Goal: Transaction & Acquisition: Book appointment/travel/reservation

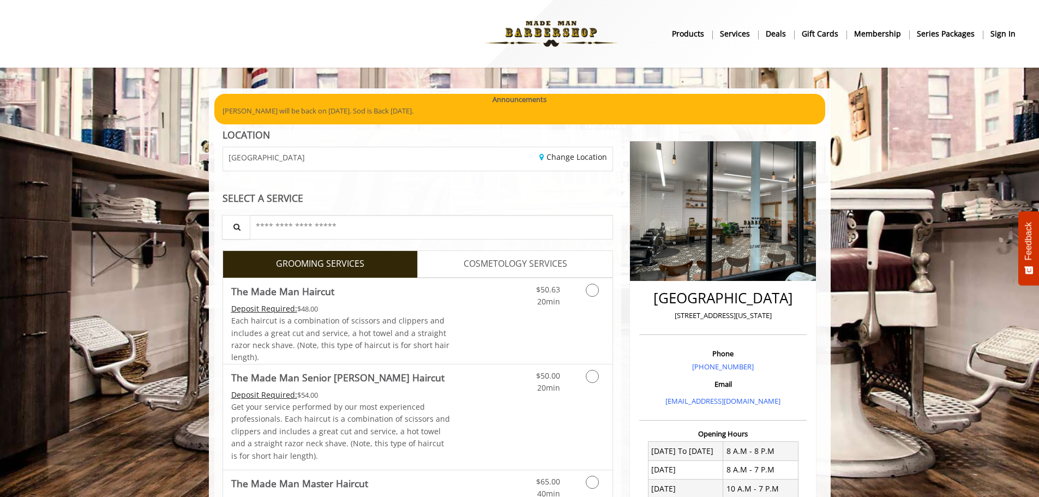
click at [1006, 34] on b "sign in" at bounding box center [1003, 34] width 25 height 12
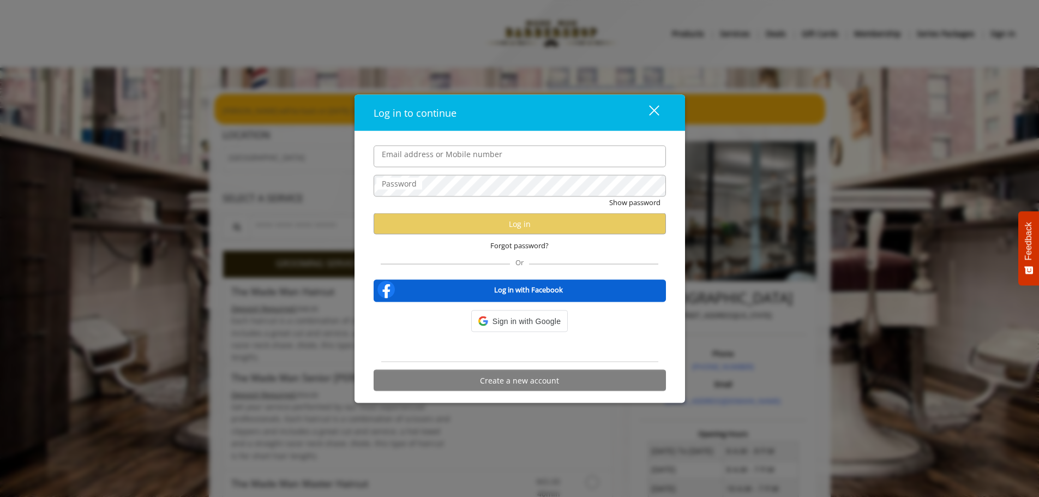
type input "**********"
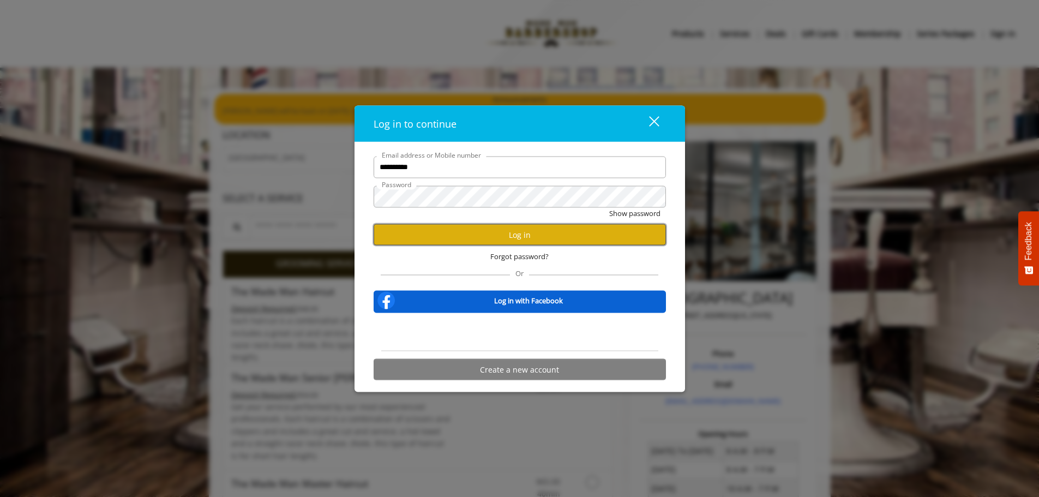
click at [498, 237] on button "Log in" at bounding box center [520, 234] width 292 height 21
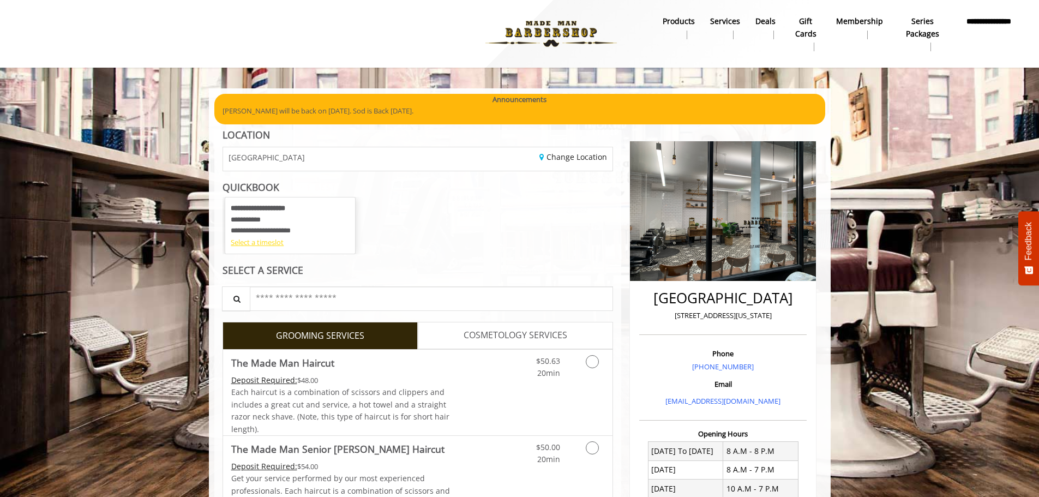
click at [269, 246] on div "Select a timeslot" at bounding box center [290, 242] width 119 height 11
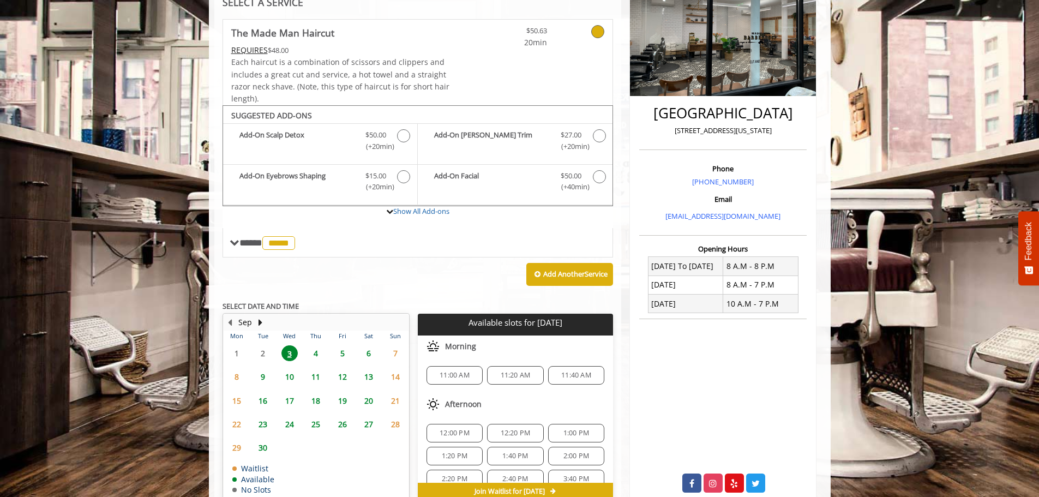
scroll to position [112, 0]
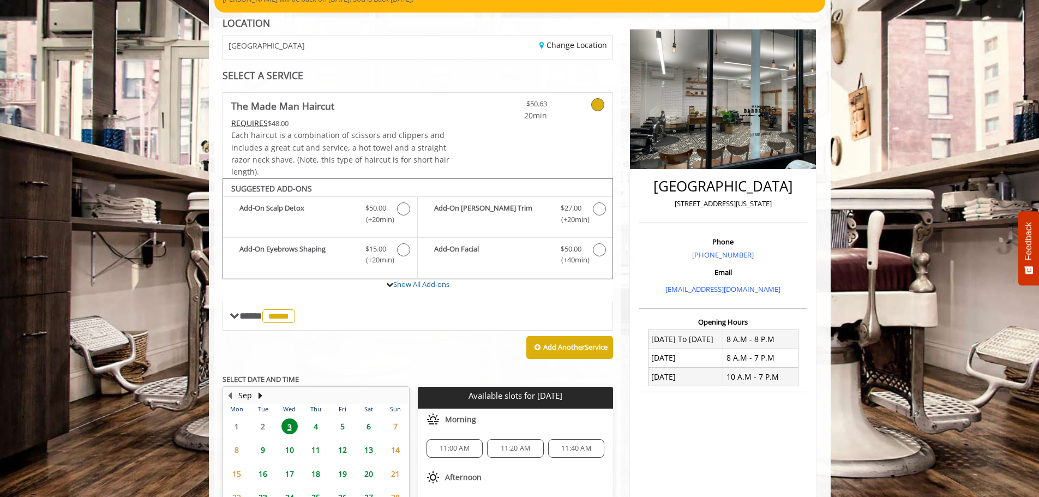
click at [572, 450] on span "11:40 AM" at bounding box center [576, 448] width 30 height 9
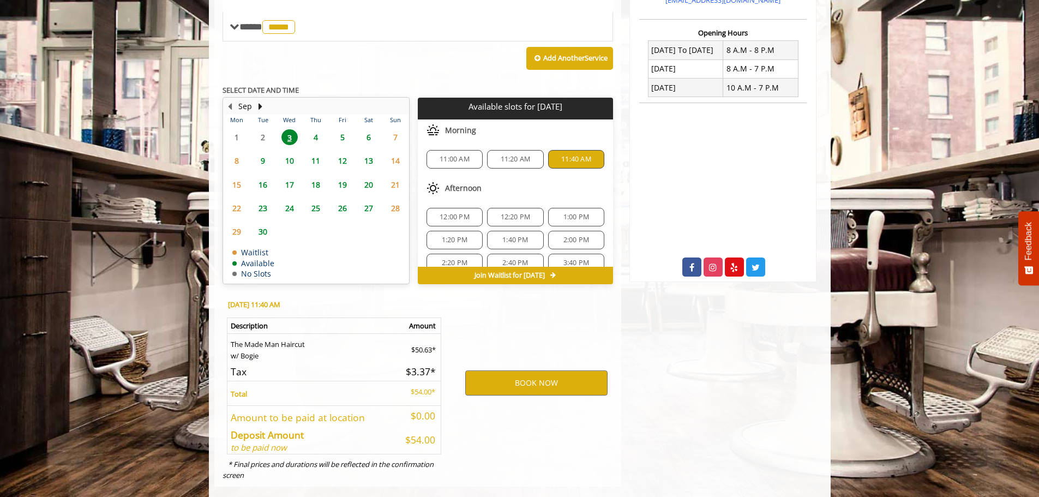
scroll to position [418, 0]
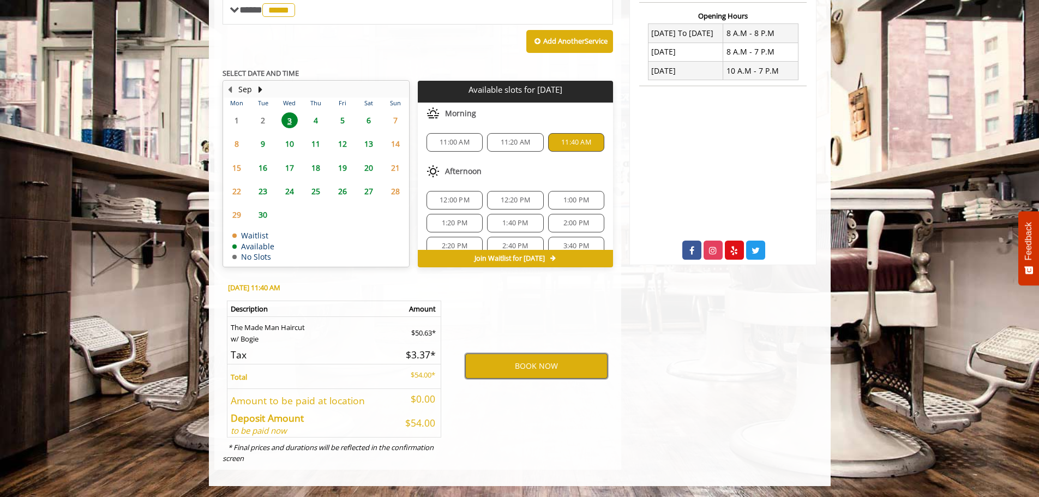
click at [538, 361] on button "BOOK NOW" at bounding box center [536, 365] width 142 height 25
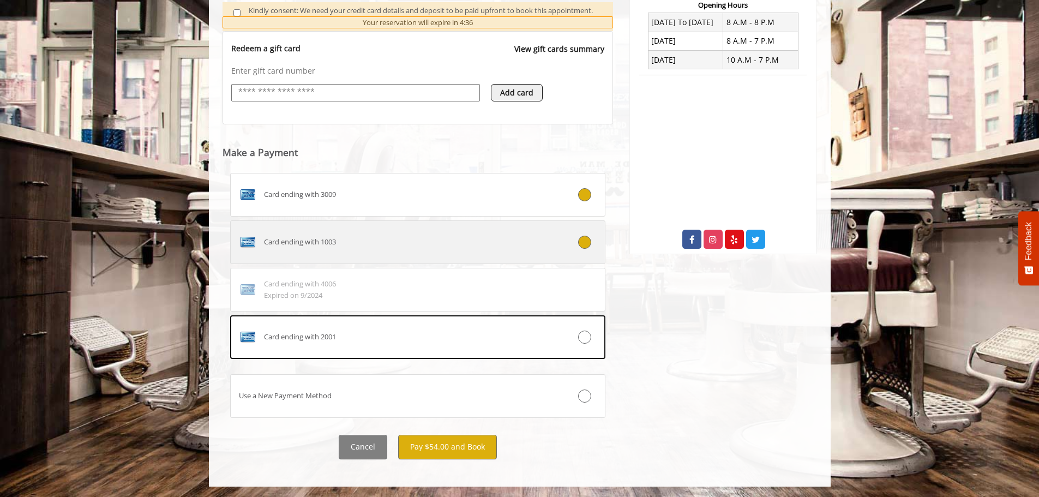
scroll to position [429, 0]
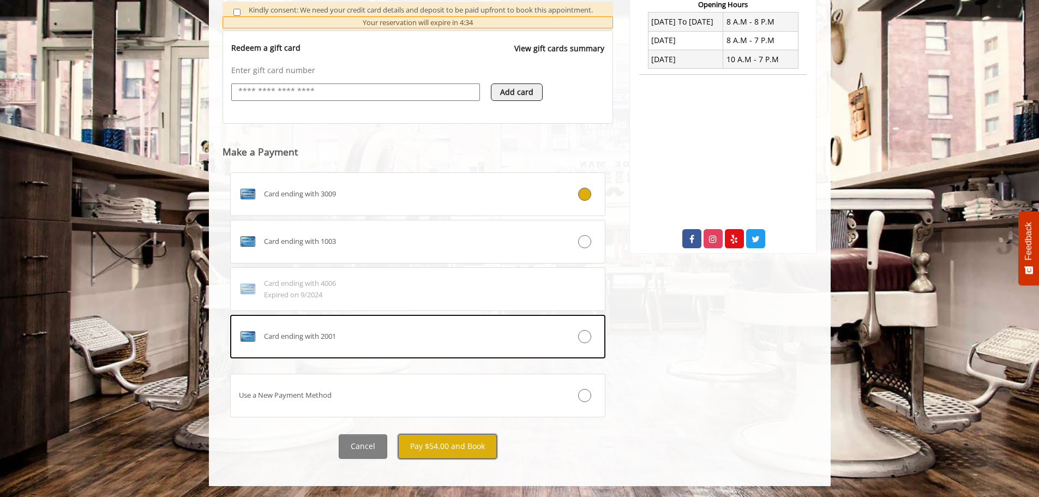
click at [453, 445] on button "Pay $54.00 and Book" at bounding box center [447, 446] width 99 height 25
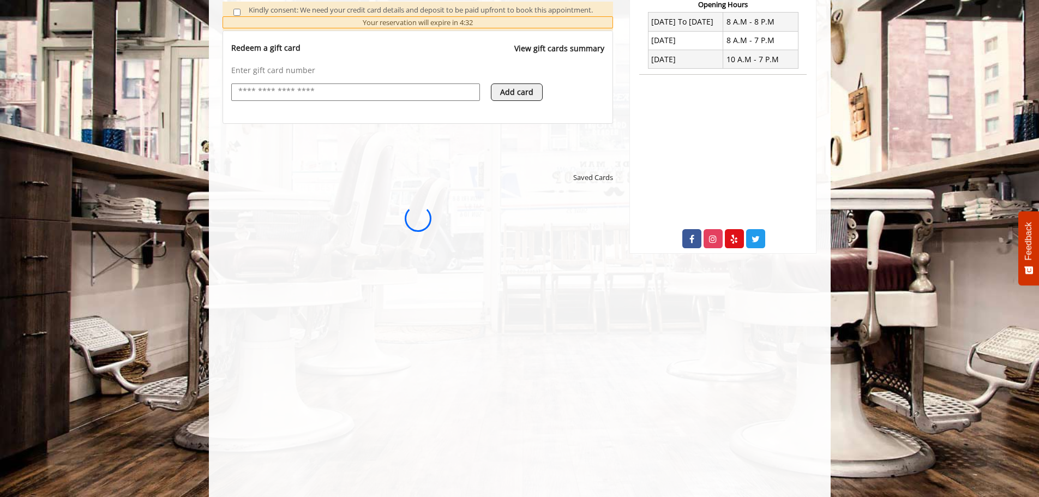
scroll to position [0, 0]
